Goal: Information Seeking & Learning: Learn about a topic

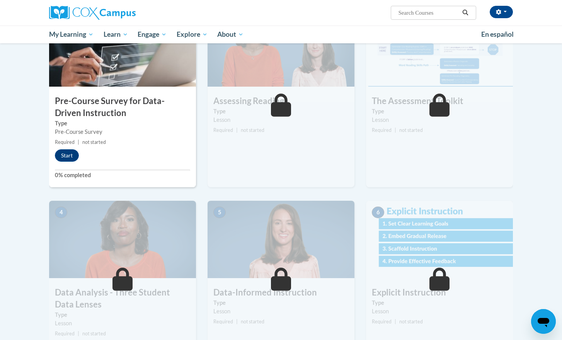
scroll to position [132, 0]
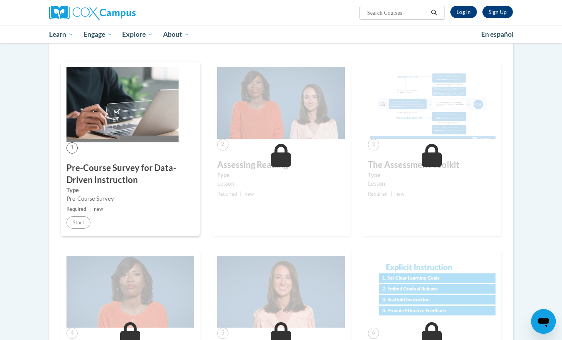
scroll to position [123, 0]
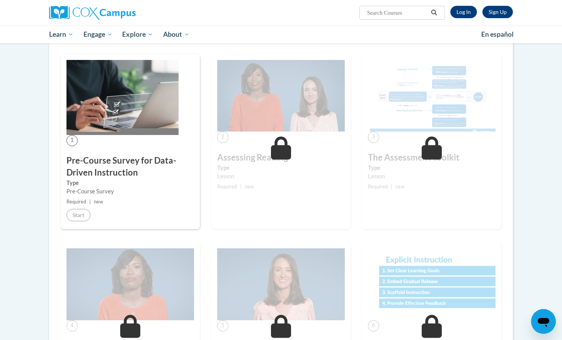
click at [164, 204] on small "Required | new" at bounding box center [131, 202] width 128 height 9
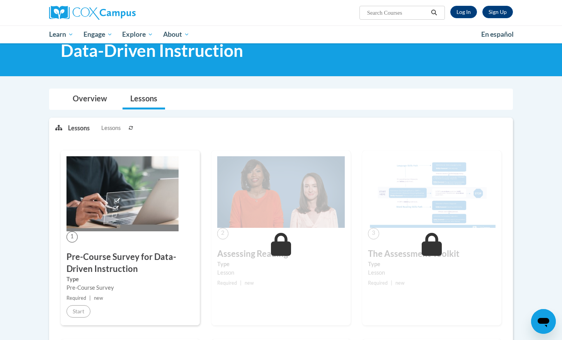
scroll to position [37, 0]
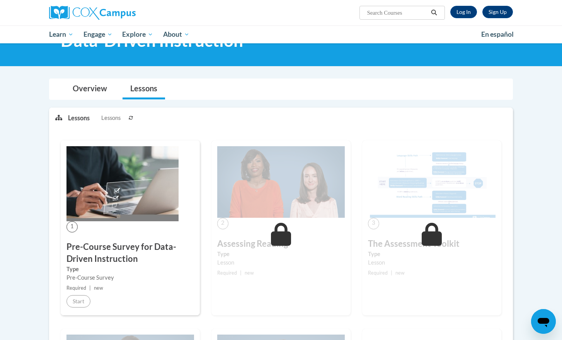
click at [120, 294] on div "1 Pre-Course Survey for Data-Driven Instruction Type Pre-Course Survey Required…" at bounding box center [130, 227] width 139 height 175
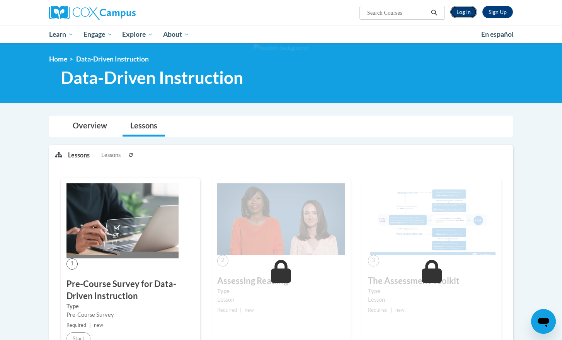
click at [468, 7] on link "Log In" at bounding box center [464, 12] width 27 height 12
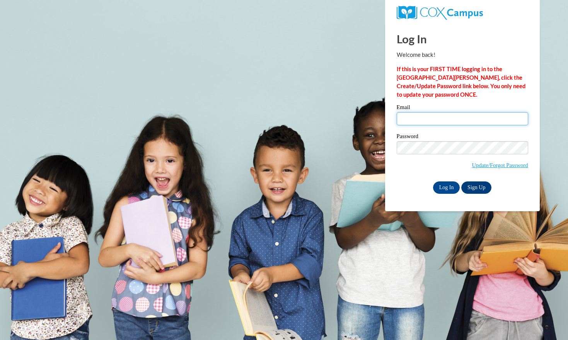
click at [413, 124] on input "Email" at bounding box center [463, 118] width 132 height 13
type input "mikala.masina-hadley@k12.hi.us"
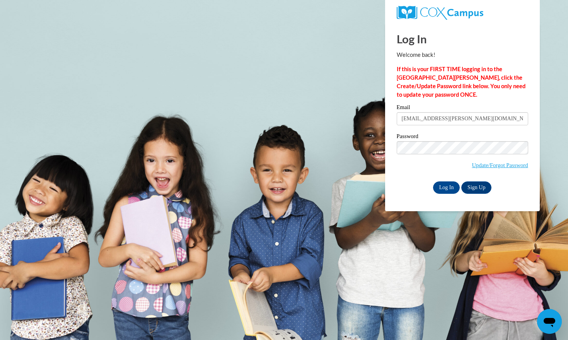
click at [459, 136] on label "Password" at bounding box center [463, 137] width 132 height 8
click at [443, 185] on input "Log In" at bounding box center [446, 187] width 27 height 12
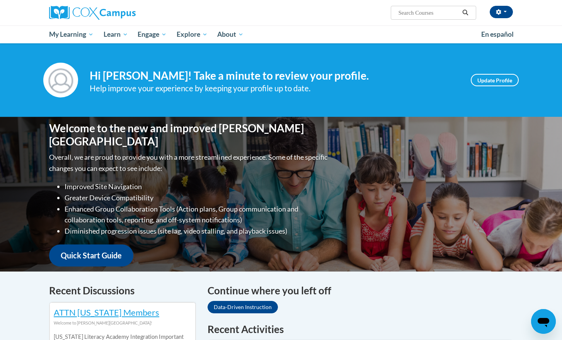
scroll to position [154, 0]
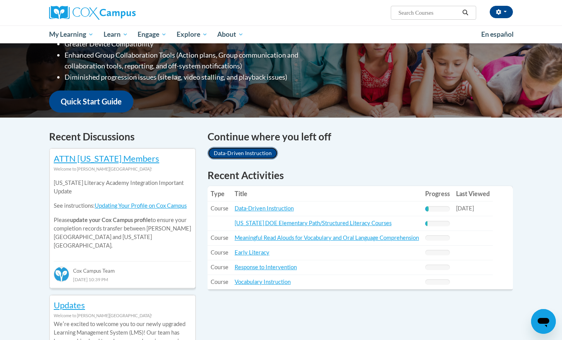
click at [263, 156] on link "Data-Driven Instruction" at bounding box center [243, 153] width 70 height 12
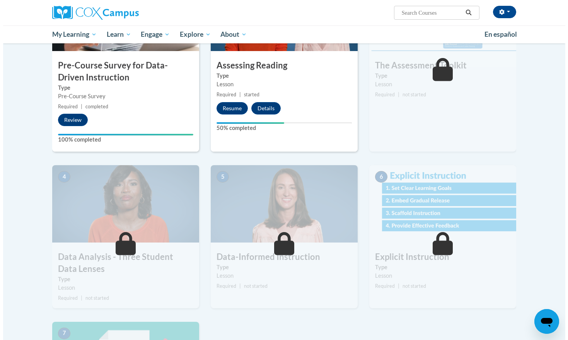
scroll to position [194, 0]
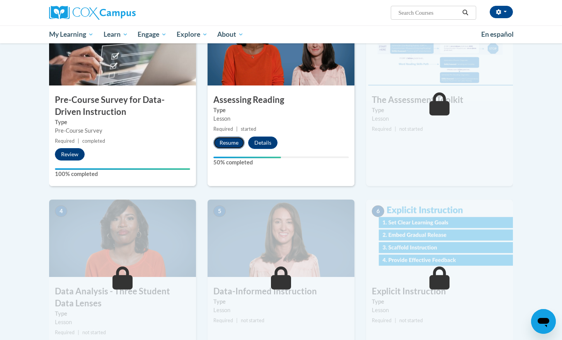
click at [232, 144] on button "Resume" at bounding box center [229, 143] width 31 height 12
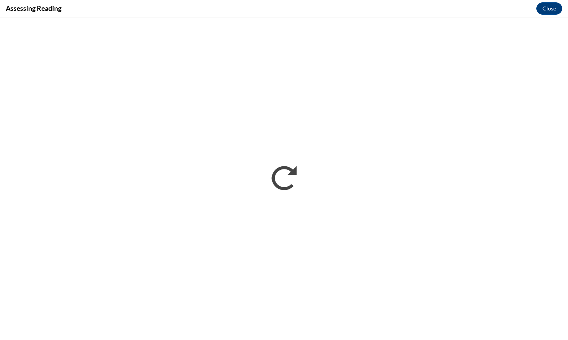
scroll to position [0, 0]
